Goal: Task Accomplishment & Management: Manage account settings

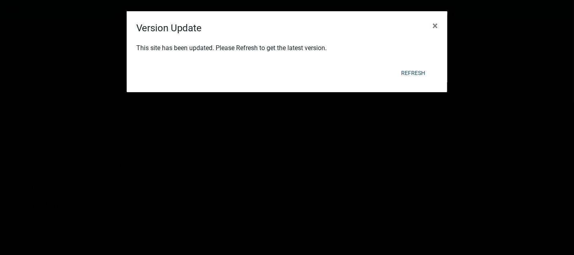
scroll to position [95, 0]
click at [436, 26] on span "×" at bounding box center [435, 25] width 5 height 11
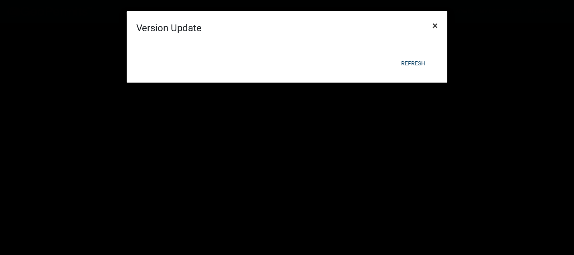
click at [436, 26] on span "×" at bounding box center [435, 25] width 5 height 11
click at [435, 25] on span "×" at bounding box center [435, 25] width 5 height 11
click at [433, 24] on span "×" at bounding box center [435, 25] width 5 height 11
